Goal: Information Seeking & Learning: Find contact information

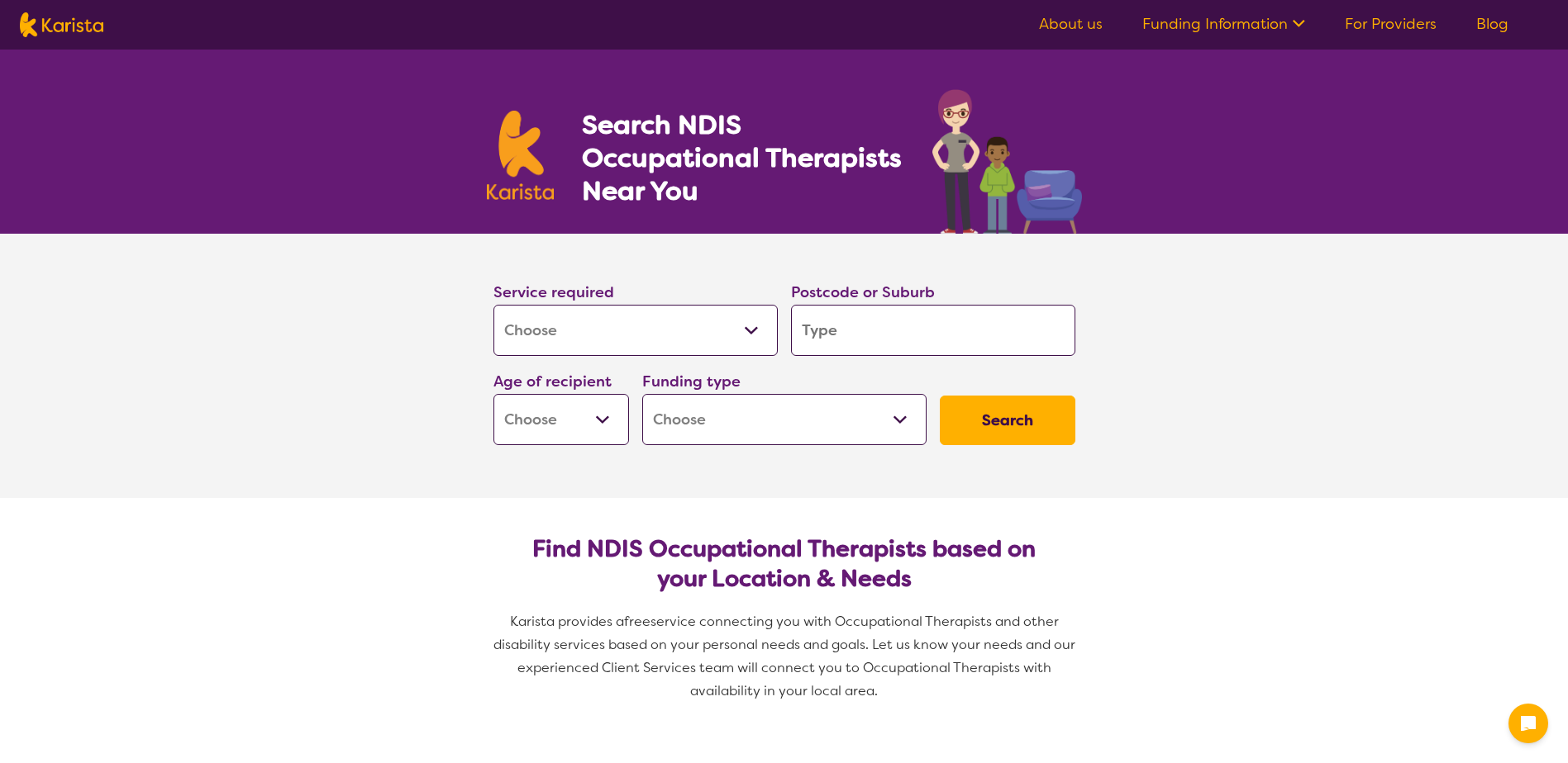
select select "[MEDICAL_DATA]"
click at [830, 334] on input "search" at bounding box center [933, 330] width 284 height 51
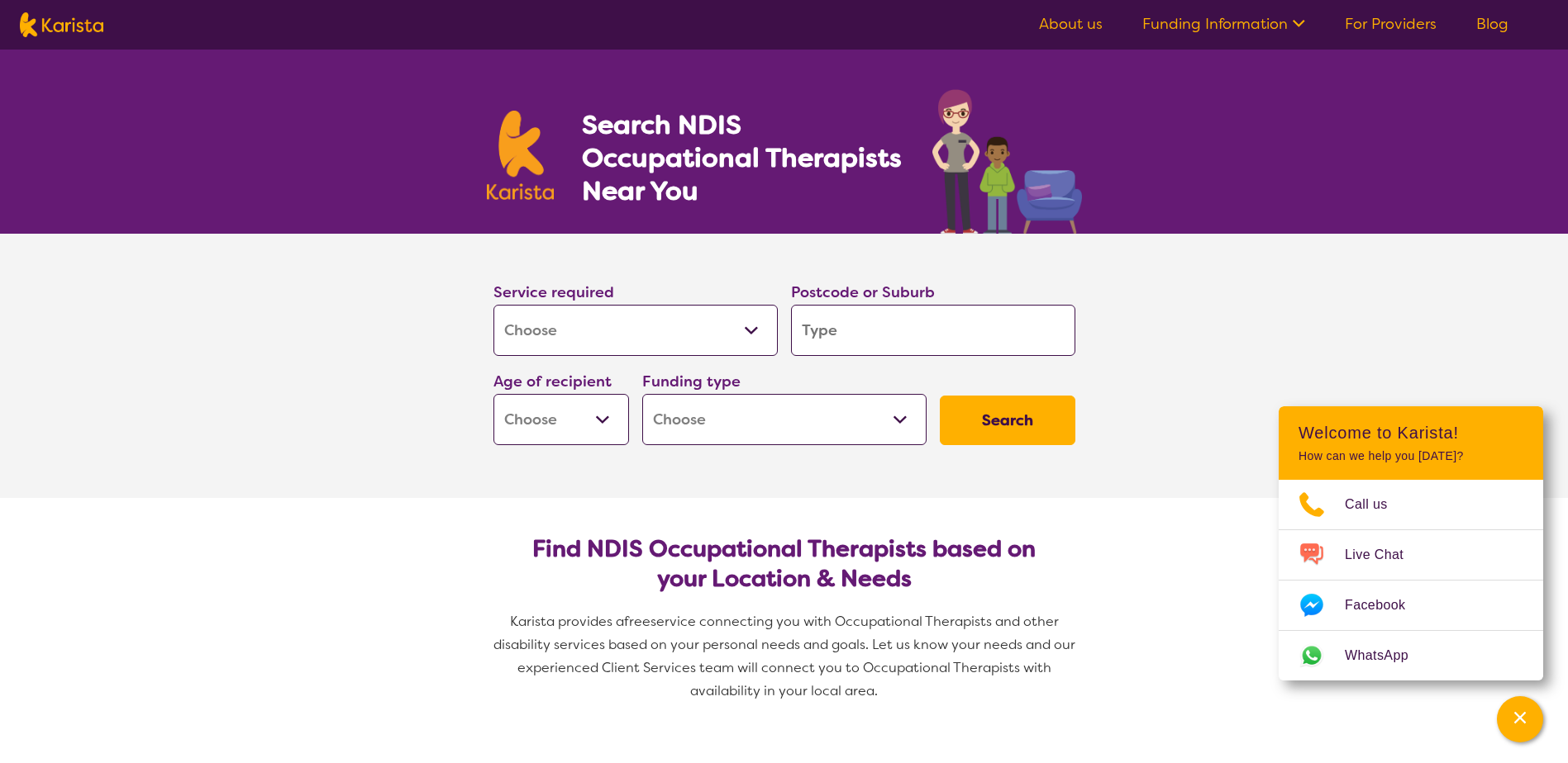
type input "7"
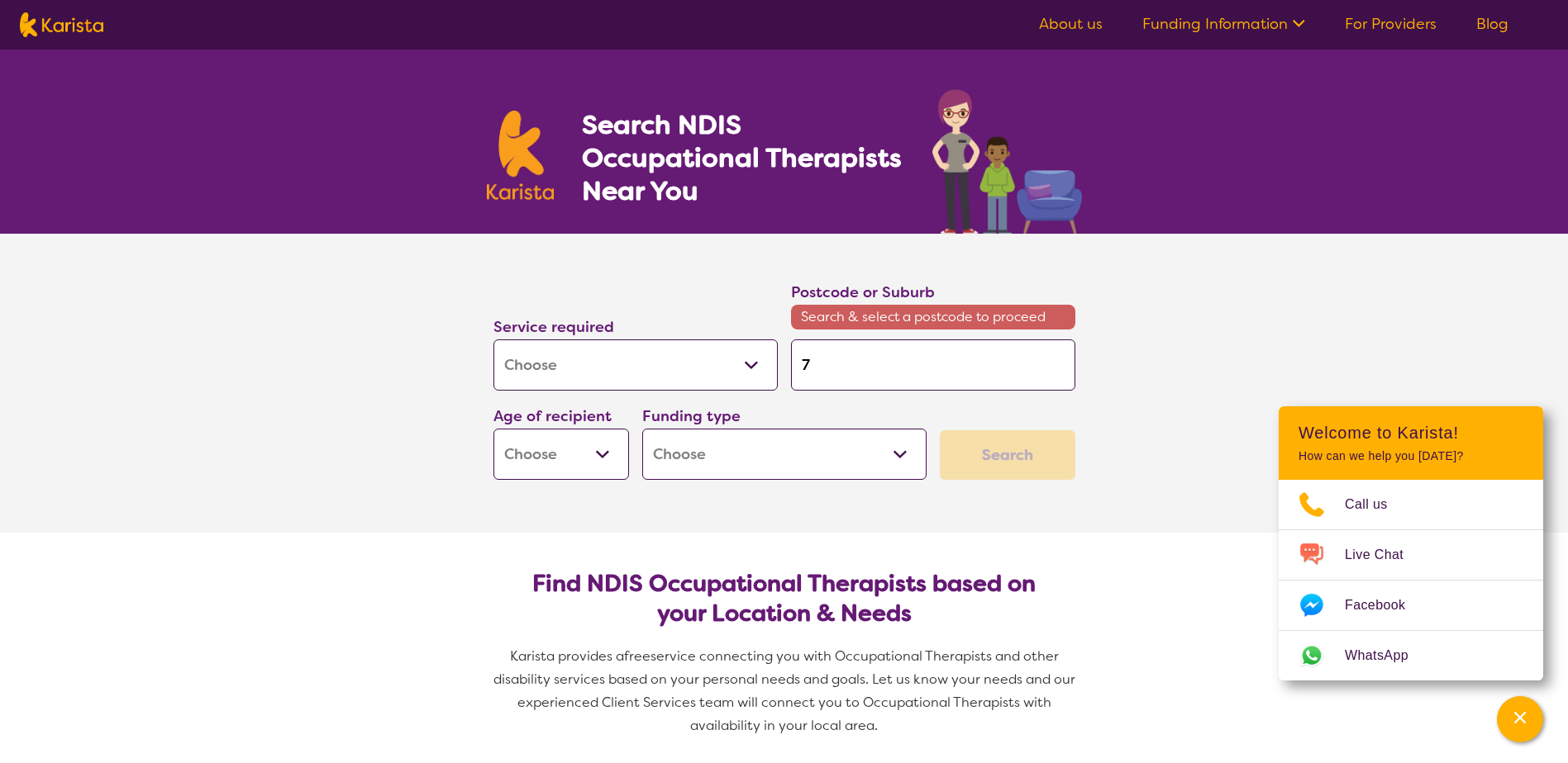
type input "73"
type input "732"
type input "7320"
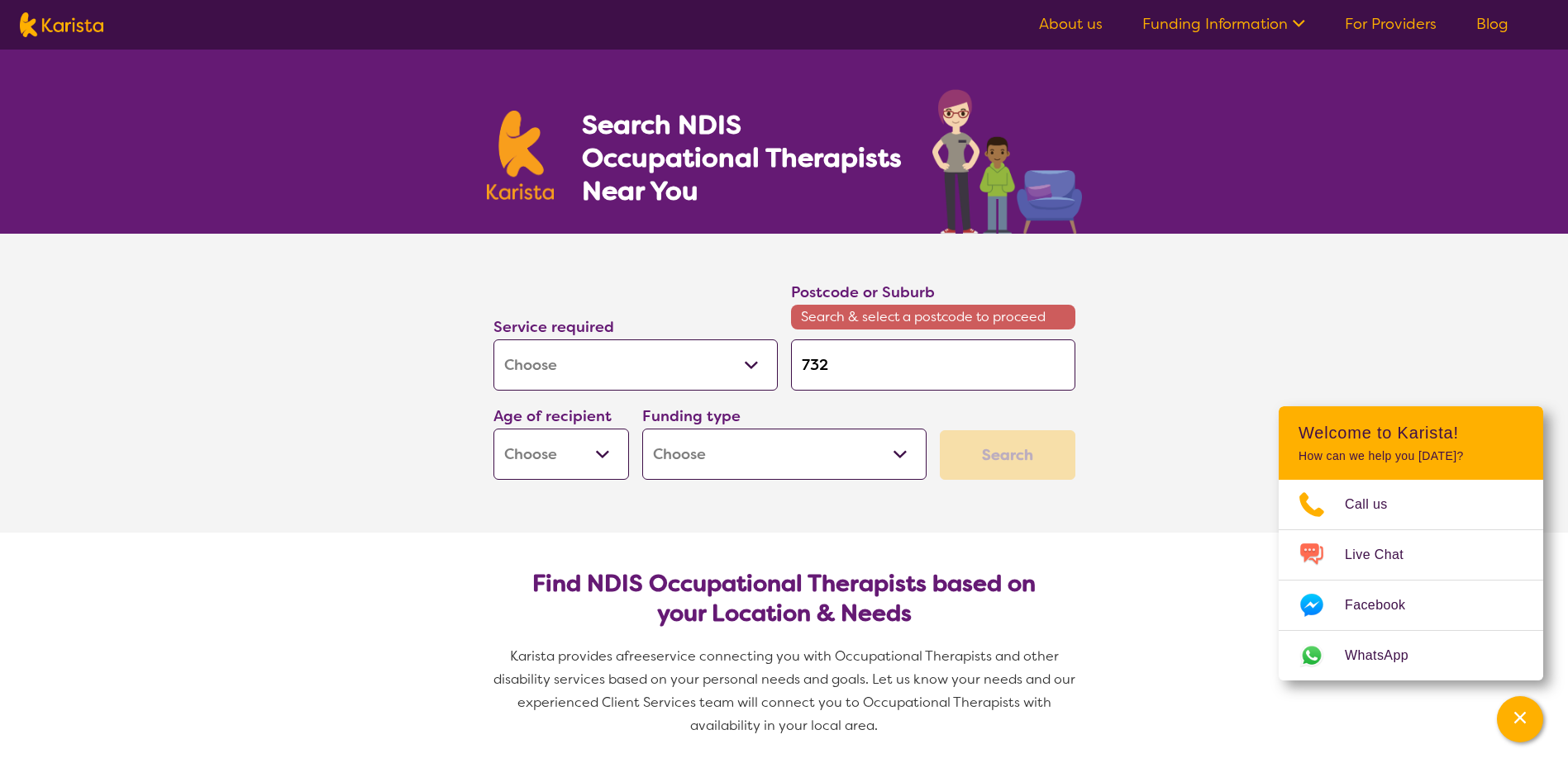
type input "7320"
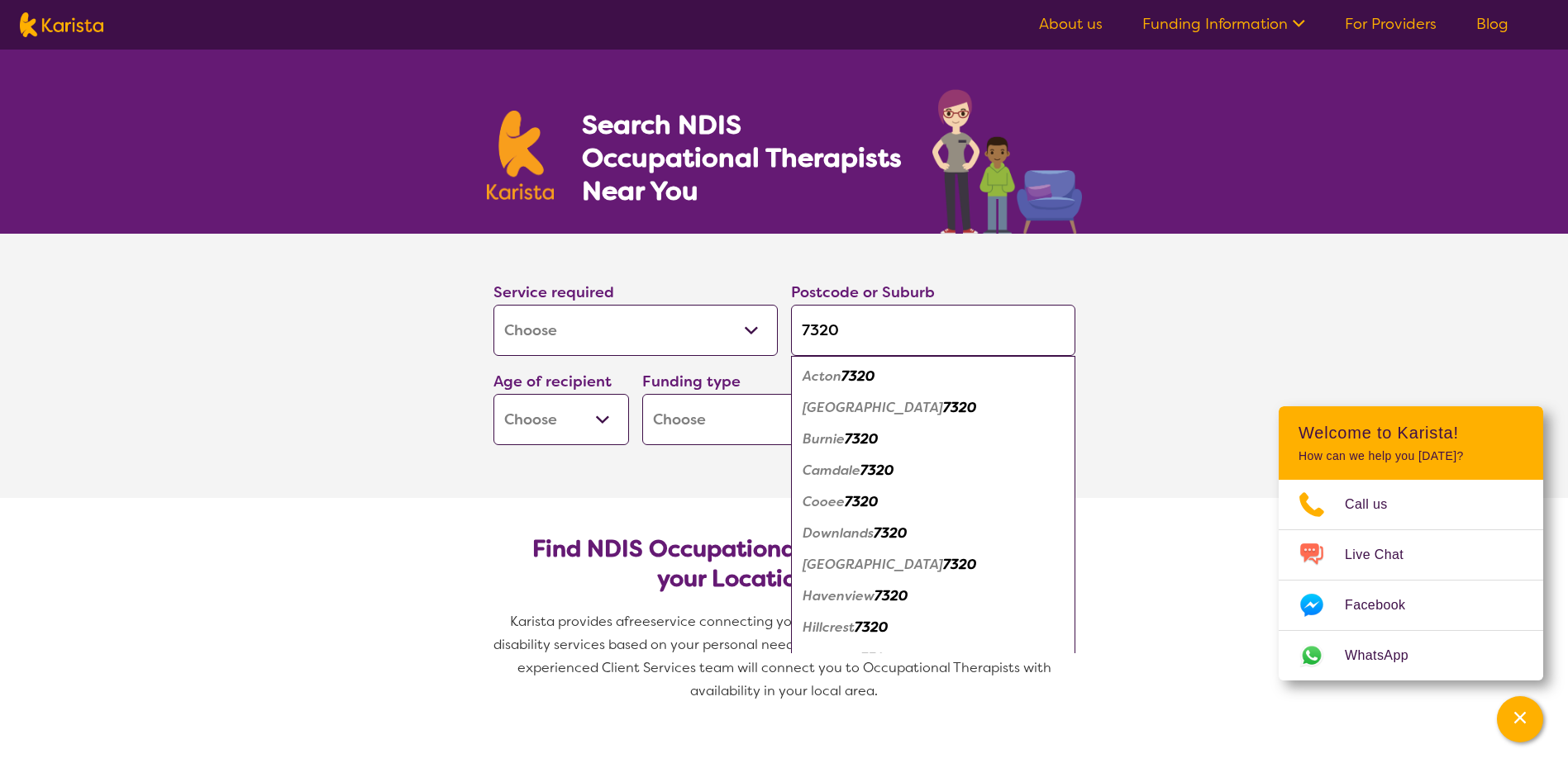
type input "7320"
click at [847, 504] on em "7320" at bounding box center [861, 502] width 33 height 17
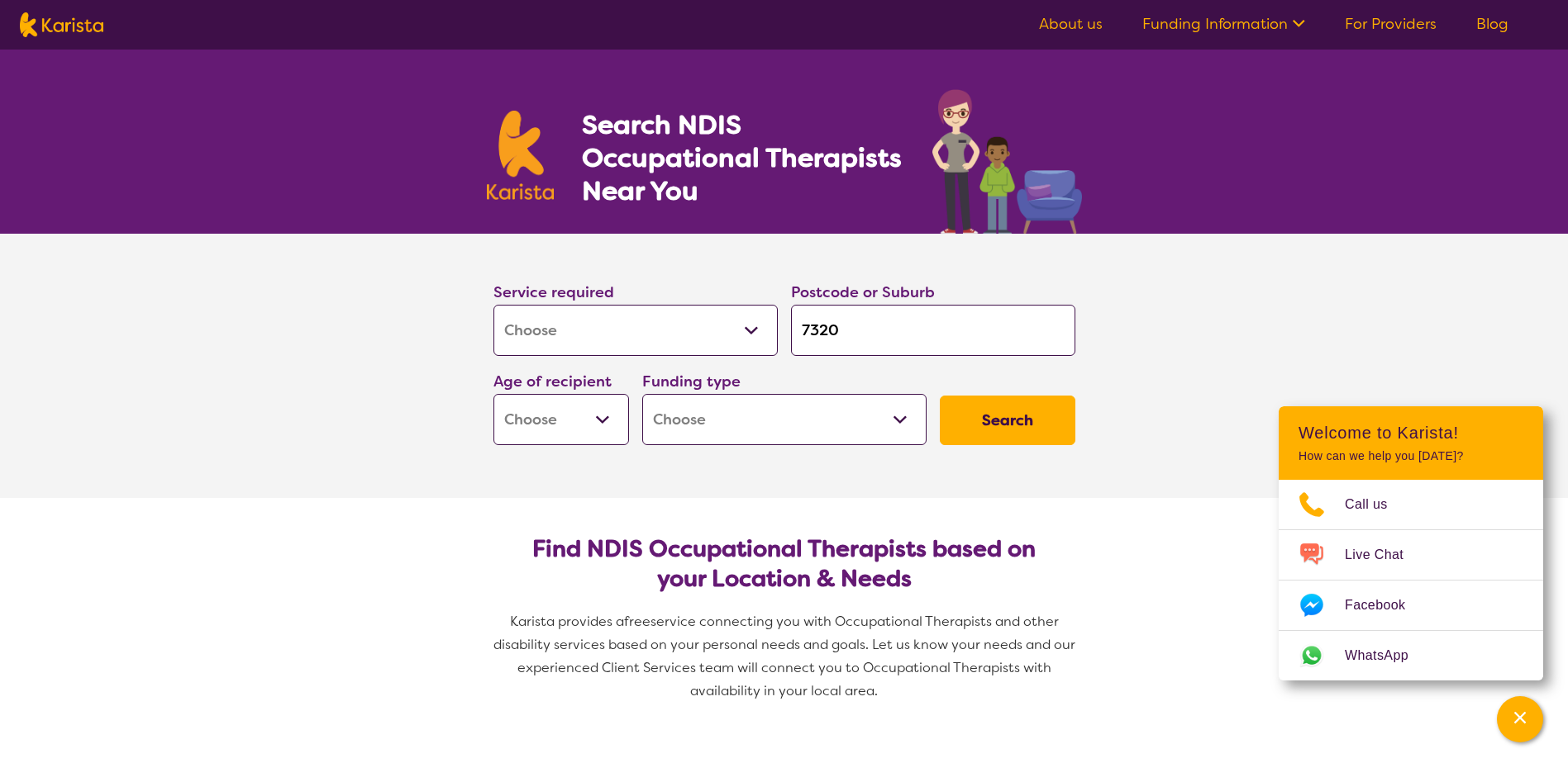
click at [607, 413] on select "Early Childhood - 0 to 9 Child - 10 to 11 Adolescent - 12 to 17 Adult - 18 to 6…" at bounding box center [561, 419] width 135 height 51
select select "CH"
click at [493, 394] on select "Early Childhood - 0 to 9 Child - 10 to 11 Adolescent - 12 to 17 Adult - 18 to 6…" at bounding box center [561, 419] width 135 height 51
select select "CH"
click at [711, 424] on select "Home Care Package (HCP) National Disability Insurance Scheme (NDIS) I don't know" at bounding box center [784, 419] width 284 height 51
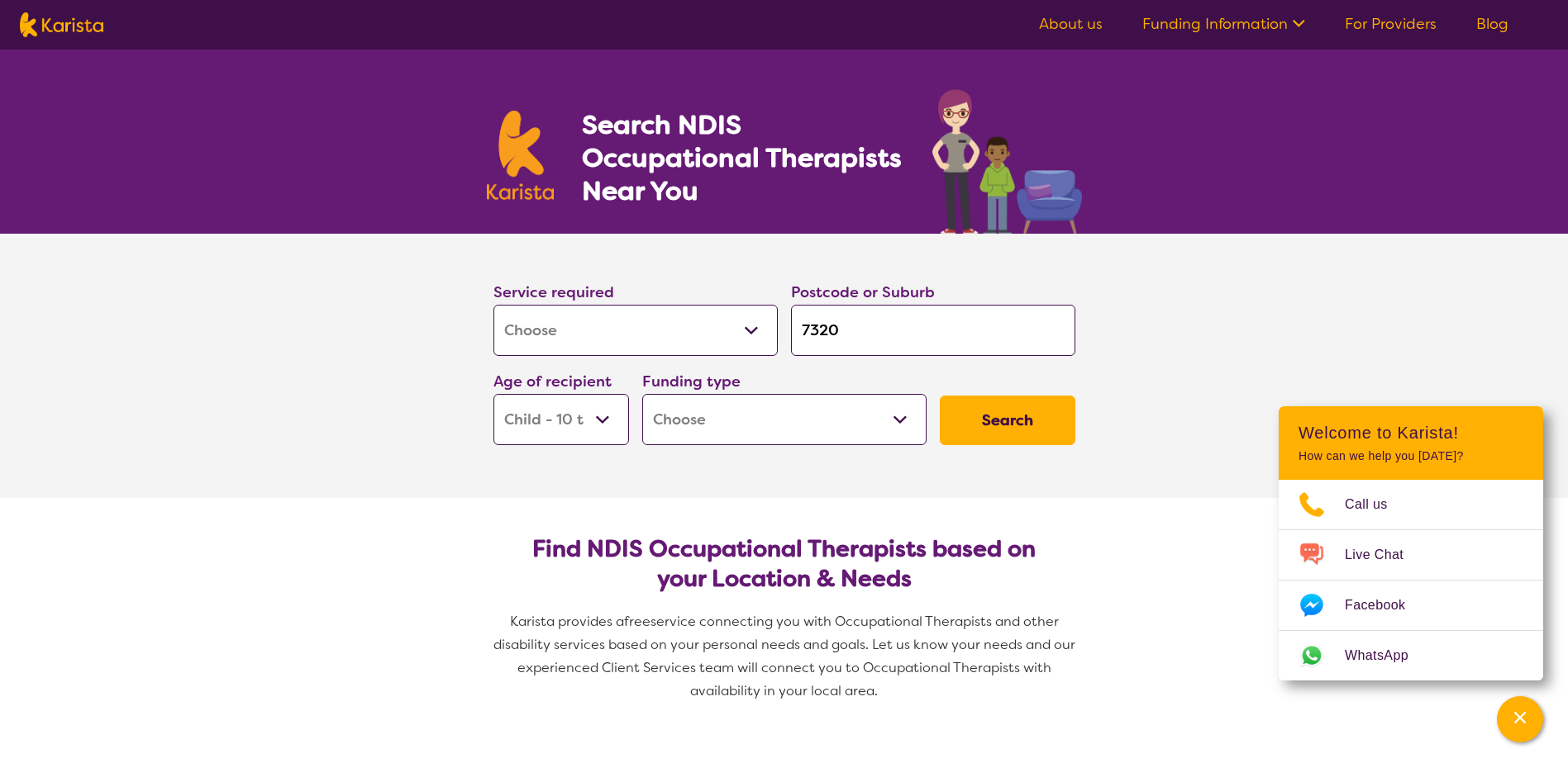
select select "NDIS"
click at [642, 394] on select "Home Care Package (HCP) National Disability Insurance Scheme (NDIS) I don't know" at bounding box center [784, 419] width 284 height 51
select select "NDIS"
click at [975, 416] on button "Search" at bounding box center [1006, 420] width 135 height 49
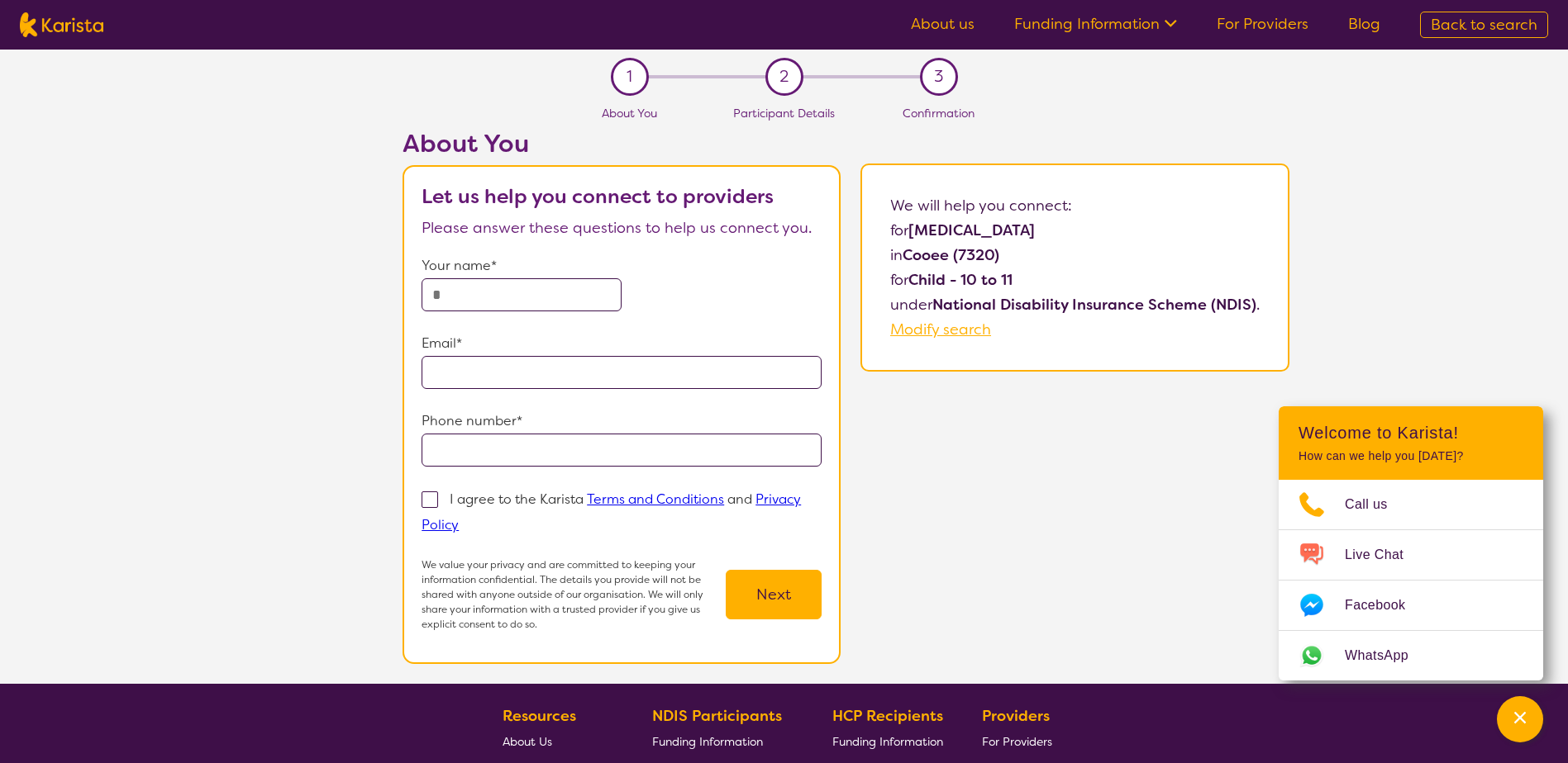
click at [950, 28] on link "About us" at bounding box center [942, 24] width 64 height 20
select select "[MEDICAL_DATA]"
select select "CH"
select select "NDIS"
select select "[MEDICAL_DATA]"
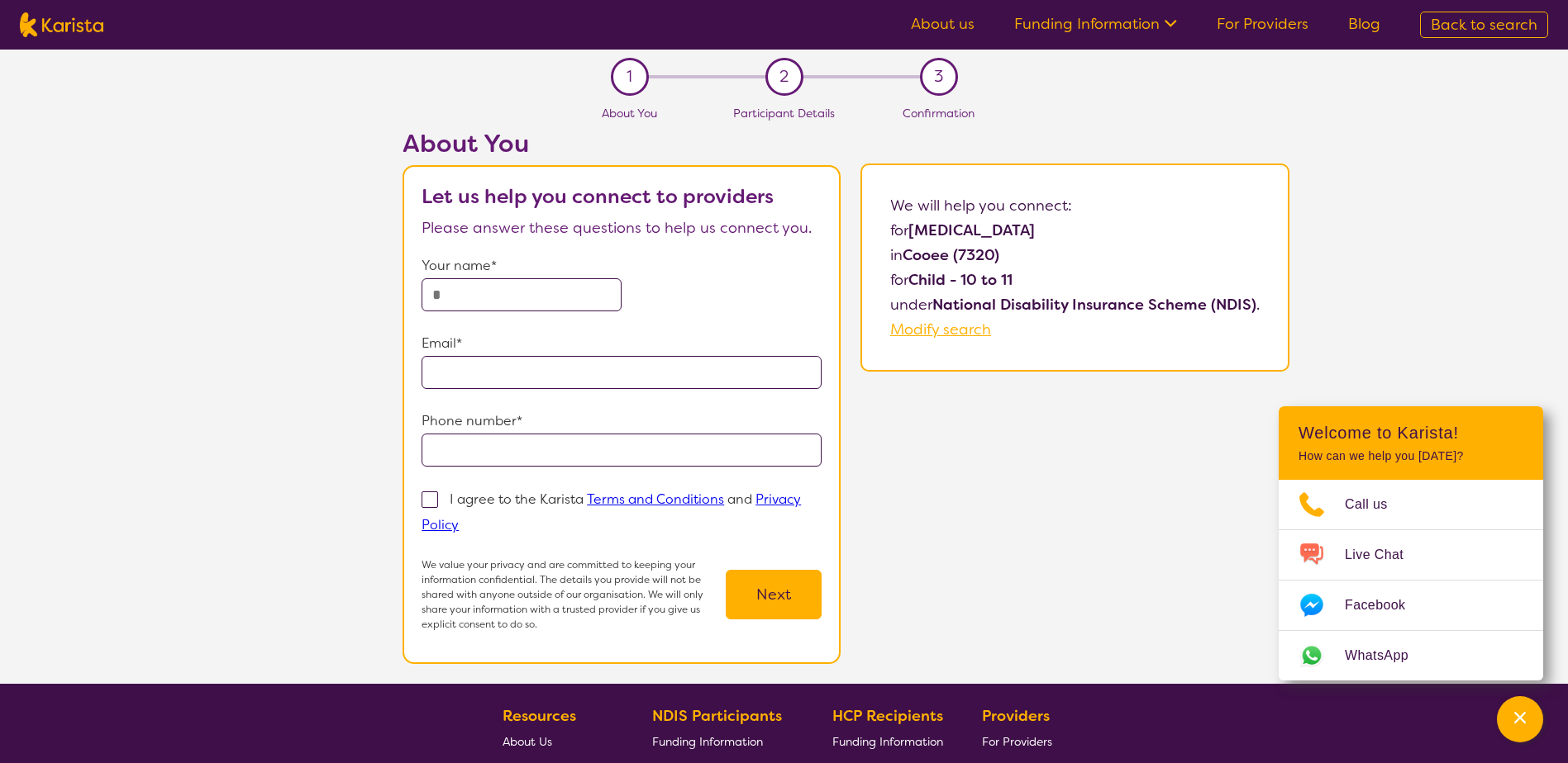
select select "CH"
select select "NDIS"
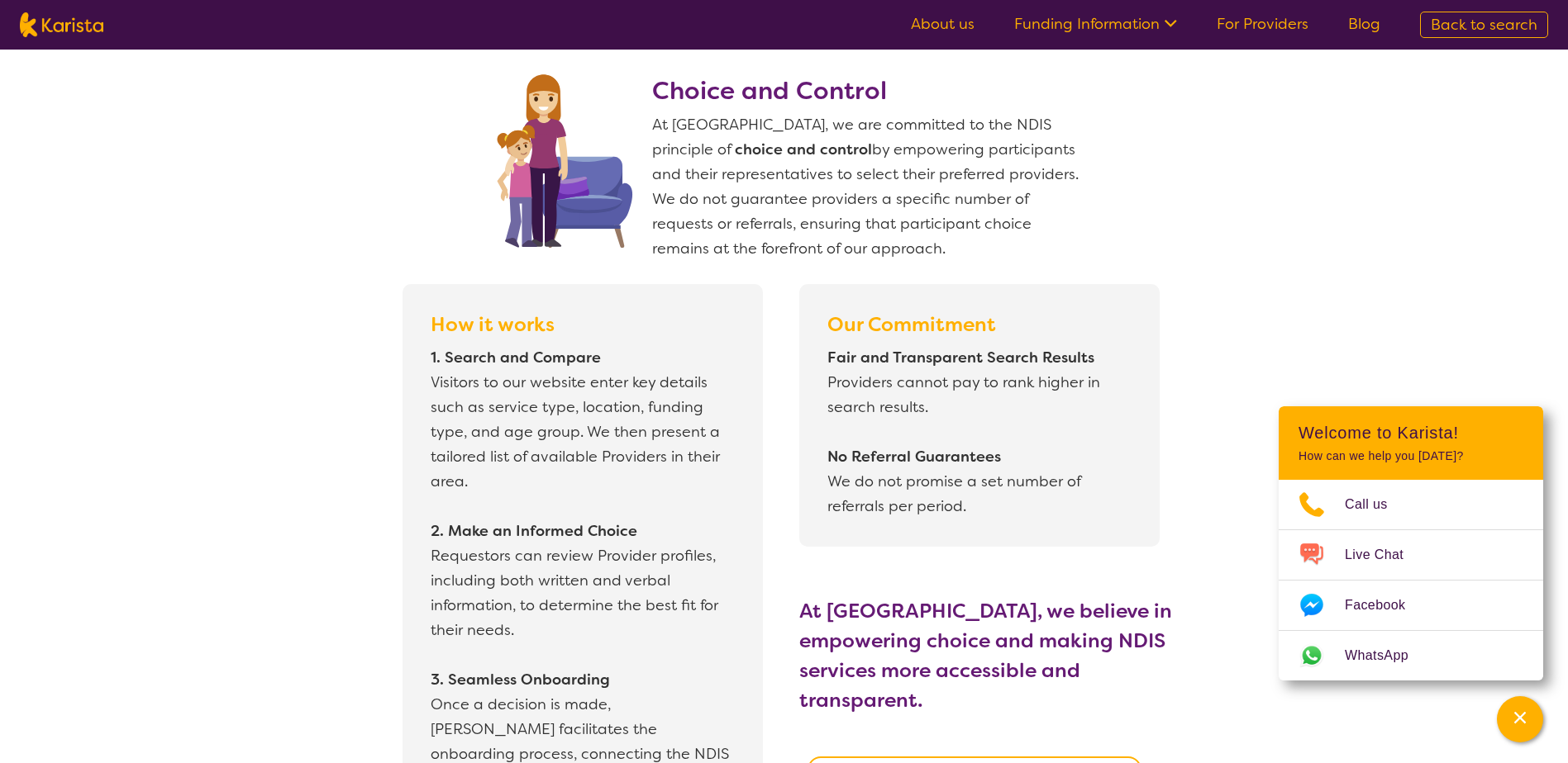
scroll to position [1322, 0]
